Goal: Complete application form

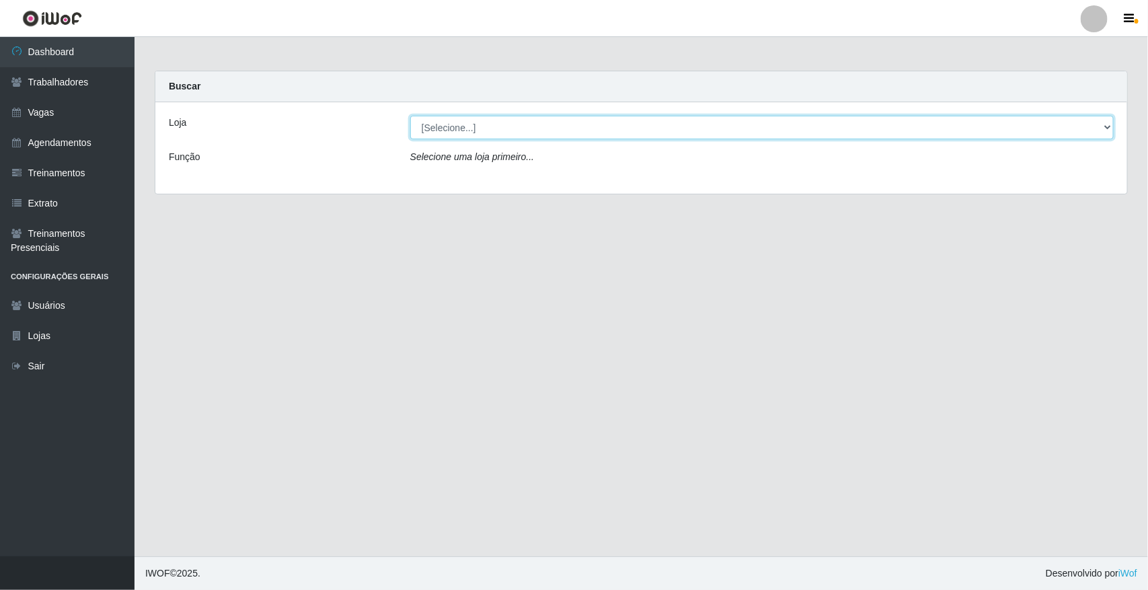
click at [1103, 125] on select "[Selecione...] [GEOGRAPHIC_DATA]" at bounding box center [761, 128] width 703 height 24
select select "65"
click at [410, 116] on select "[Selecione...] [GEOGRAPHIC_DATA]" at bounding box center [761, 128] width 703 height 24
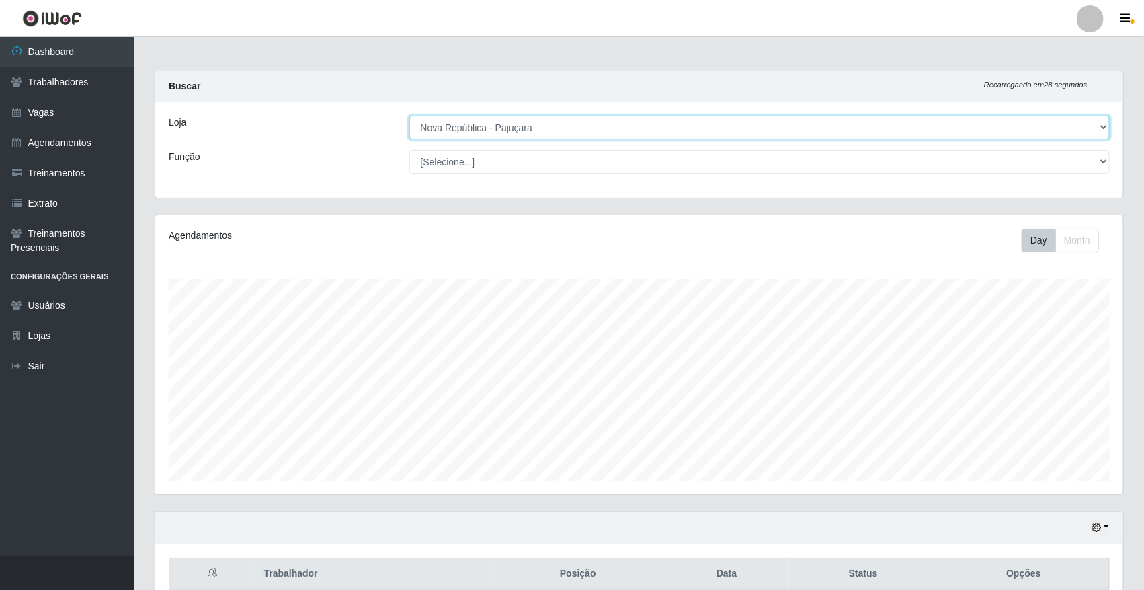
scroll to position [280, 968]
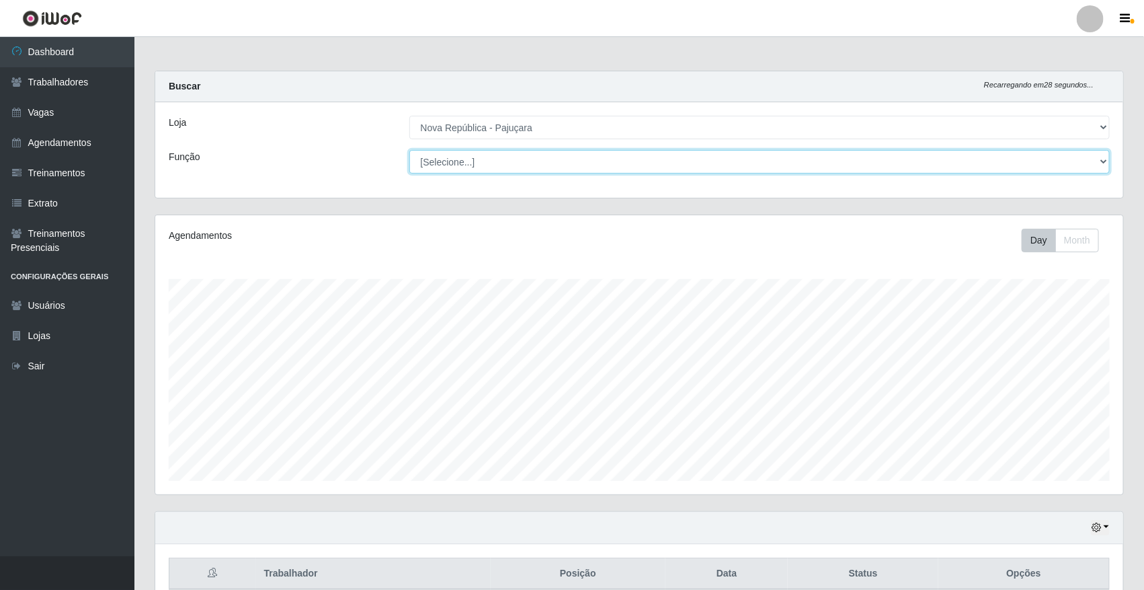
click at [1103, 160] on select "[Selecione...] Balconista Operador de Caixa Repositor" at bounding box center [760, 162] width 701 height 24
select select "22"
click at [410, 150] on select "[Selecione...] Balconista Operador de Caixa Repositor" at bounding box center [760, 162] width 701 height 24
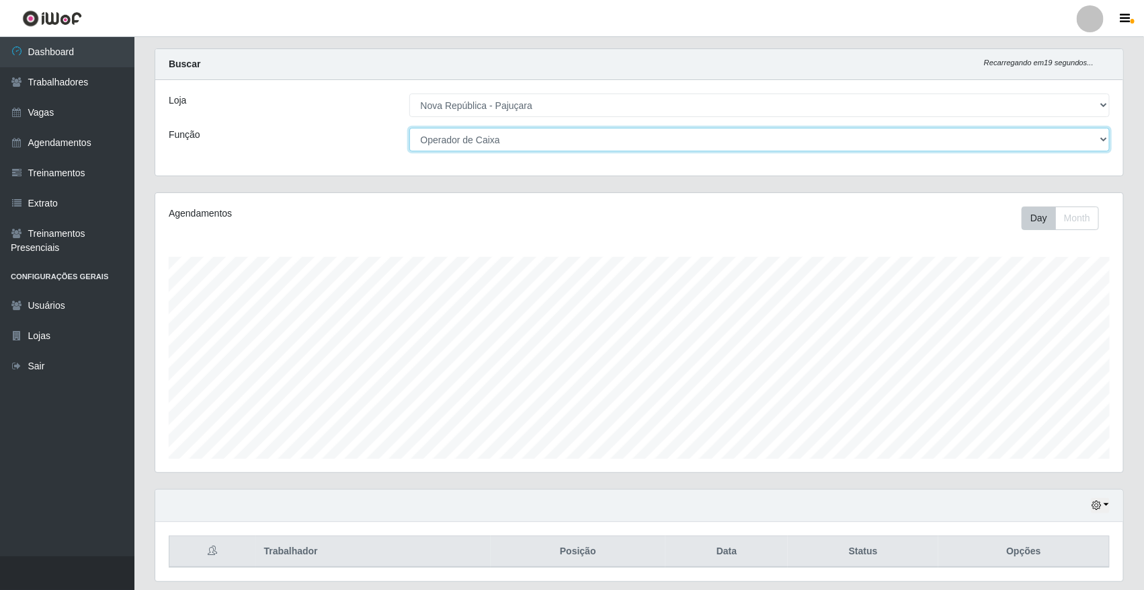
scroll to position [0, 0]
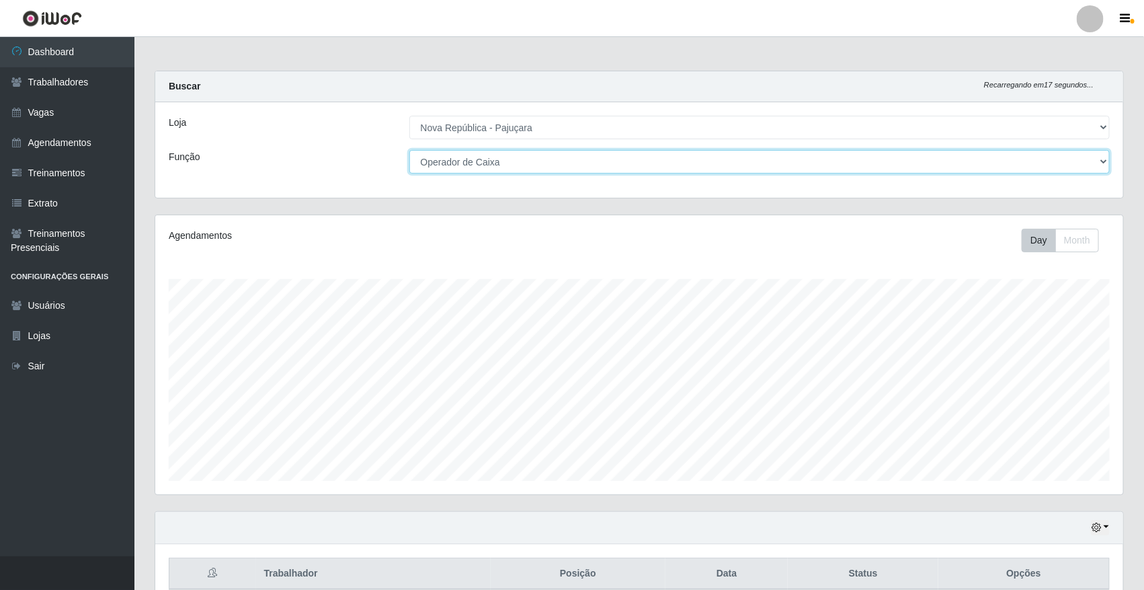
click at [1104, 161] on select "[Selecione...] Balconista Operador de Caixa Repositor" at bounding box center [760, 162] width 701 height 24
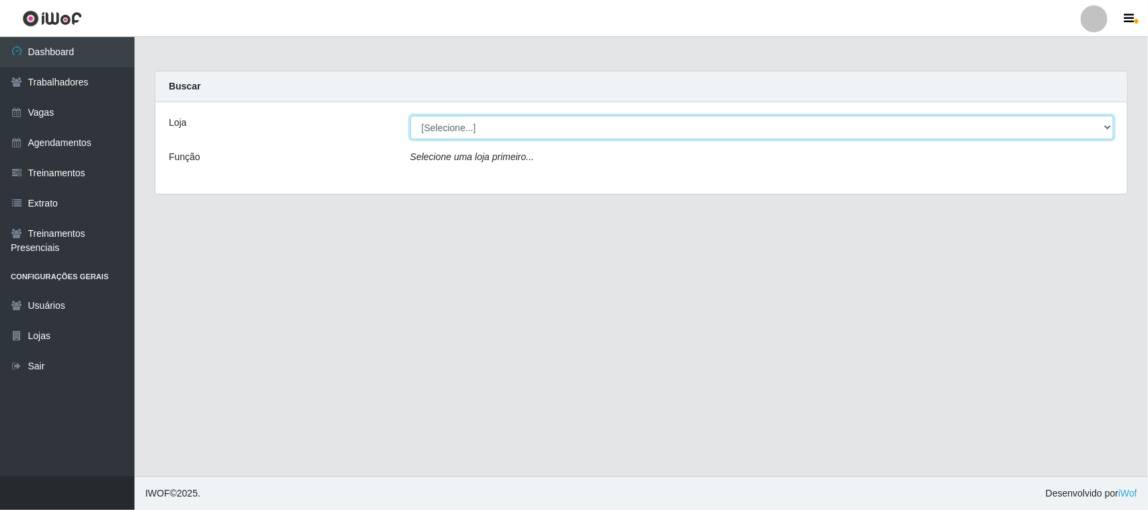
click at [1106, 126] on select "[Selecione...] [GEOGRAPHIC_DATA]" at bounding box center [761, 128] width 703 height 24
select select "65"
click at [410, 116] on select "[Selecione...] [GEOGRAPHIC_DATA]" at bounding box center [761, 128] width 703 height 24
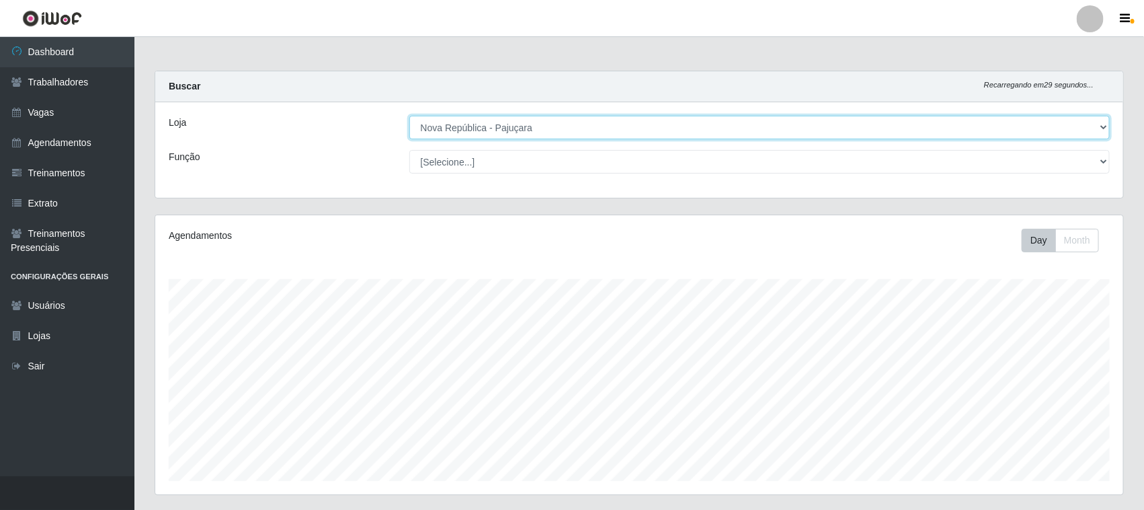
scroll to position [280, 968]
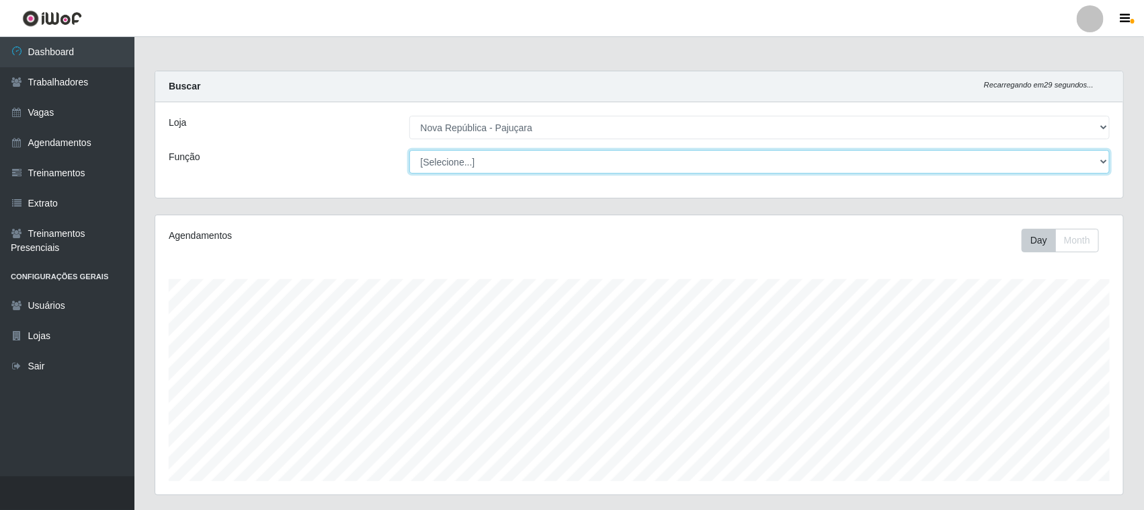
click at [1105, 159] on select "[Selecione...] Balconista Operador de Caixa Repositor" at bounding box center [760, 162] width 701 height 24
click at [1104, 160] on select "[Selecione...] Balconista Operador de Caixa Repositor" at bounding box center [760, 162] width 701 height 24
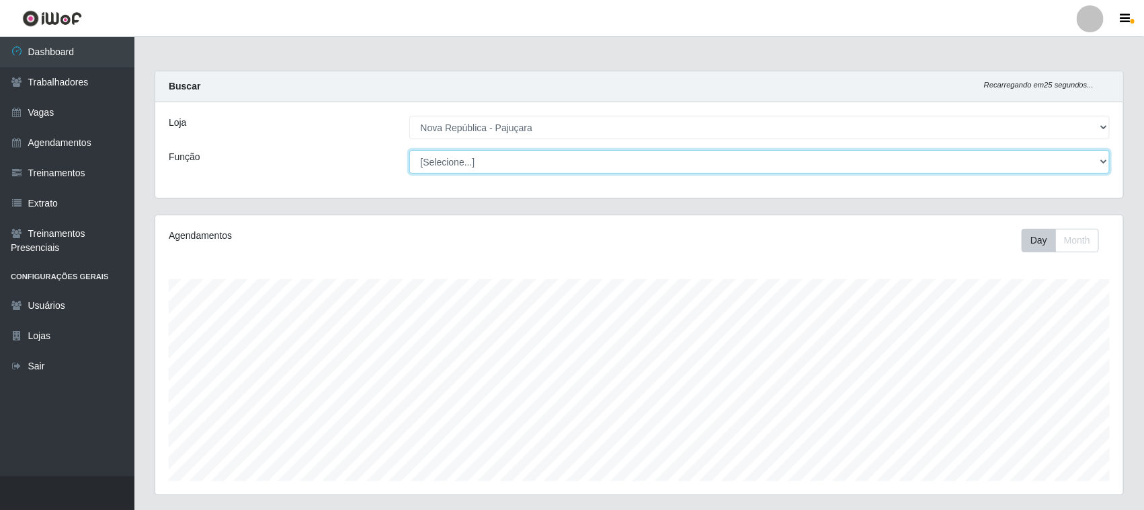
select select "22"
click at [410, 150] on select "[Selecione...] Balconista Operador de Caixa Repositor" at bounding box center [760, 162] width 701 height 24
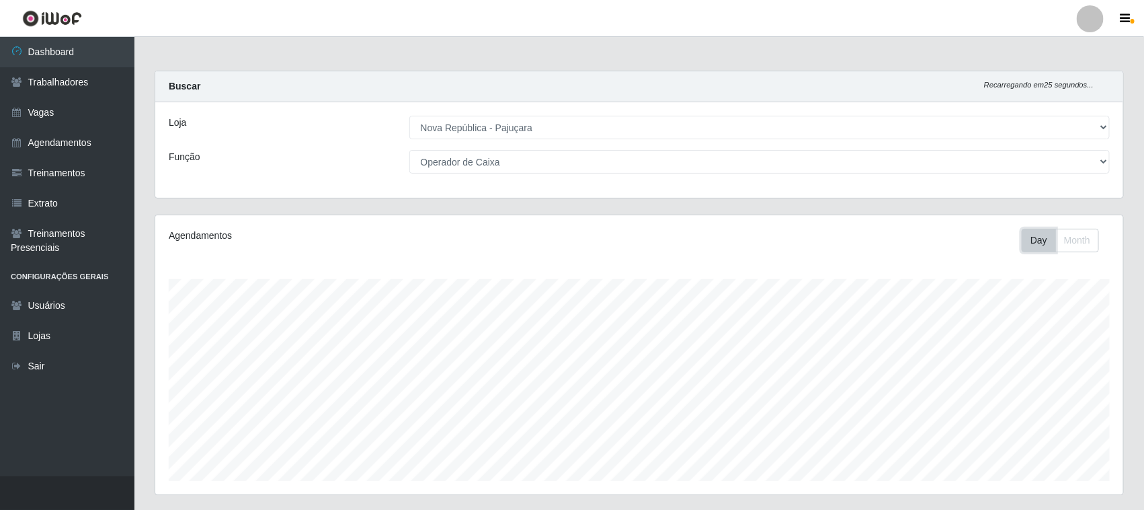
drag, startPoint x: 1090, startPoint y: 173, endPoint x: 1053, endPoint y: 230, distance: 68.1
click at [1053, 230] on button "Day" at bounding box center [1039, 241] width 34 height 24
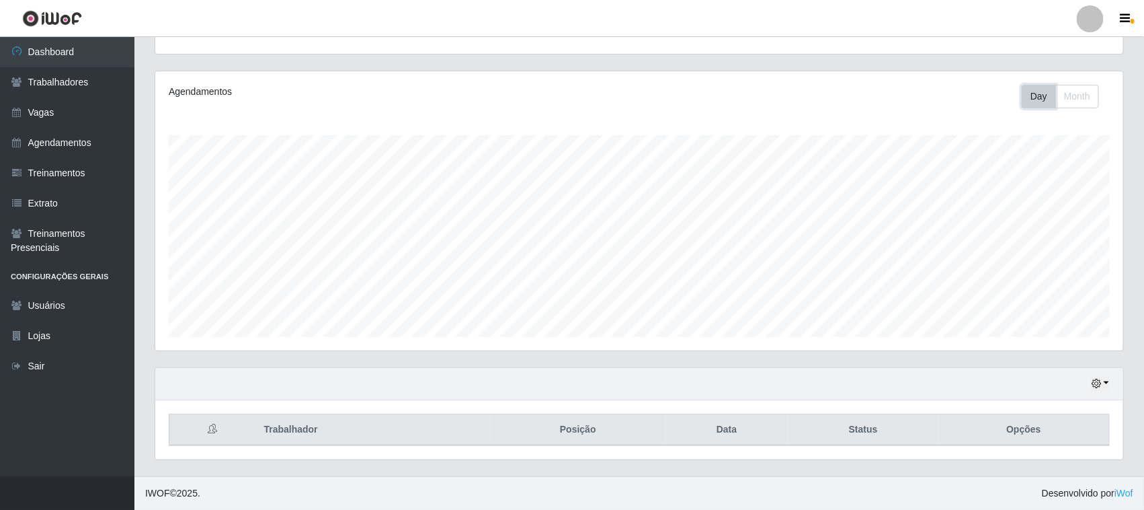
scroll to position [0, 0]
